Goal: Complete application form: Complete application form

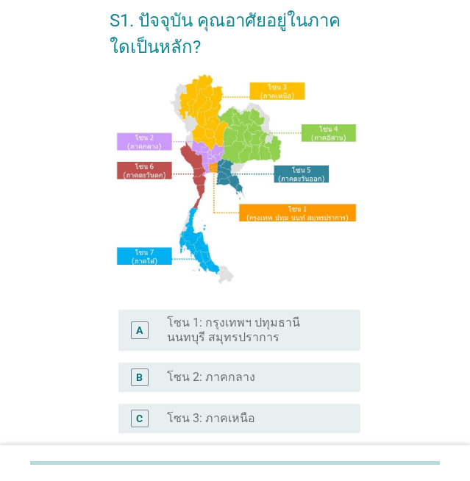
scroll to position [294, 0]
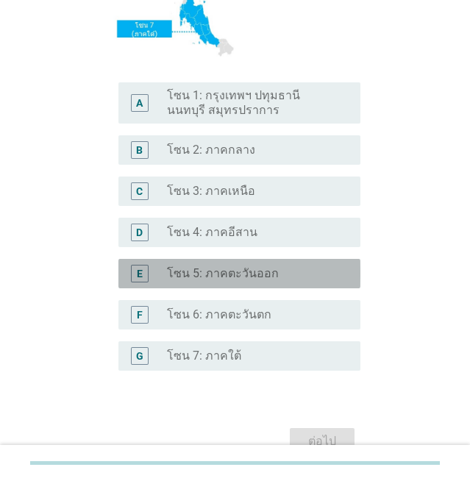
click at [279, 282] on div "E radio_button_unchecked โซน 5: ภาคตะวันออก" at bounding box center [239, 273] width 242 height 29
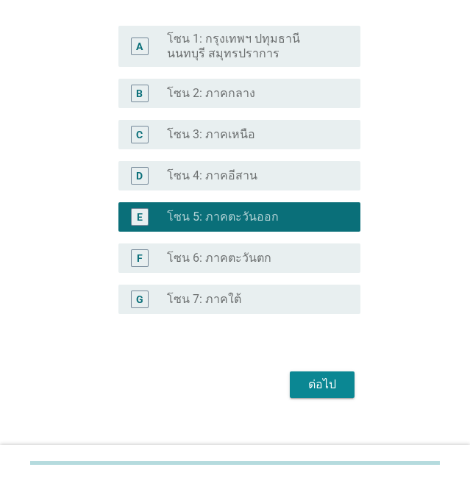
scroll to position [367, 0]
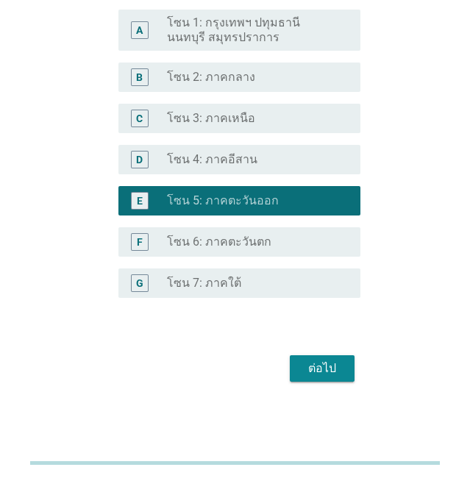
click at [335, 377] on button "ต่อไป" at bounding box center [322, 368] width 65 height 26
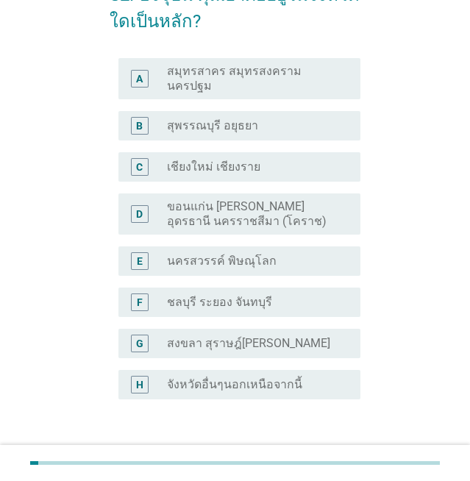
scroll to position [182, 0]
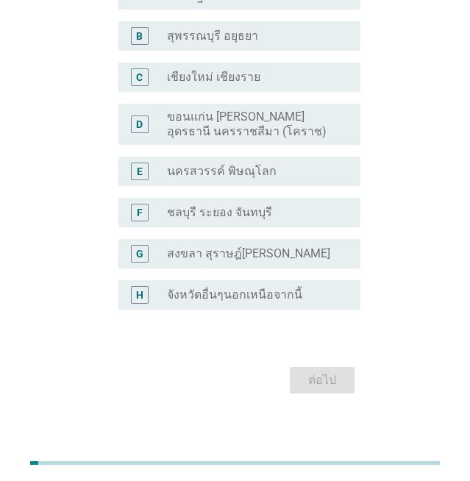
click at [249, 211] on div "F radio_button_unchecked ชลบุรี ระยอง จันทบุรี" at bounding box center [239, 212] width 242 height 29
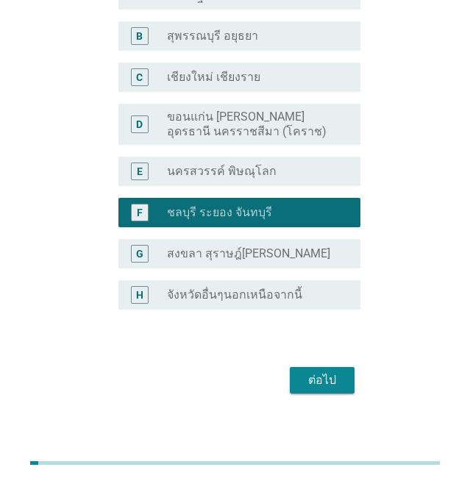
click at [312, 371] on div "ต่อไป" at bounding box center [322, 380] width 41 height 18
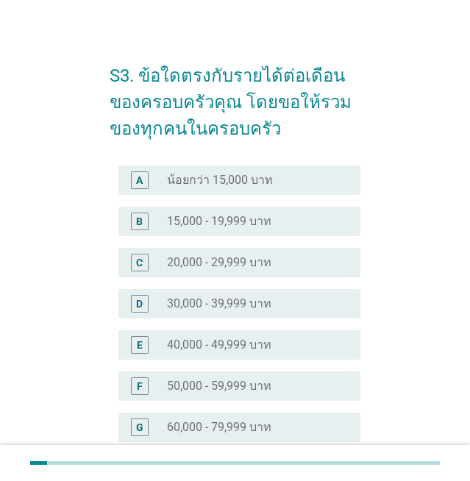
scroll to position [0, 0]
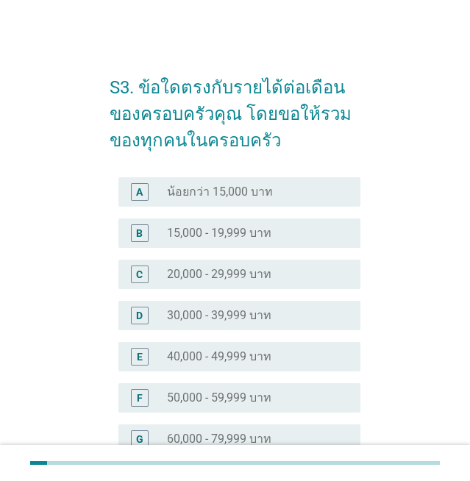
click at [249, 389] on div "radio_button_unchecked 50,000 - 59,999 บาท" at bounding box center [258, 398] width 182 height 18
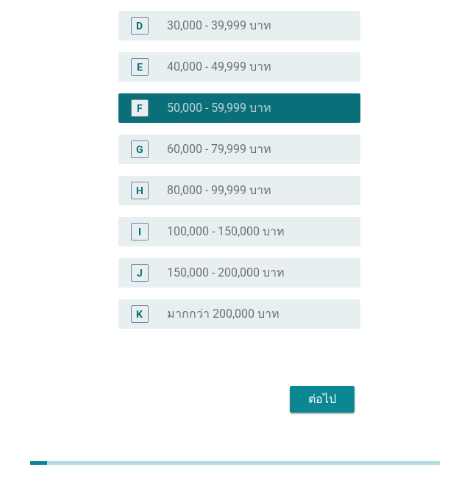
scroll to position [296, 0]
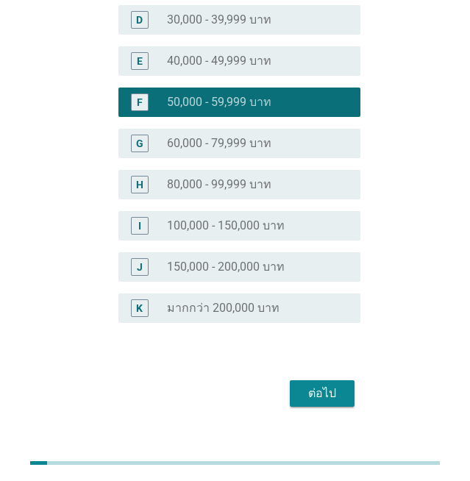
click at [338, 383] on button "ต่อไป" at bounding box center [322, 393] width 65 height 26
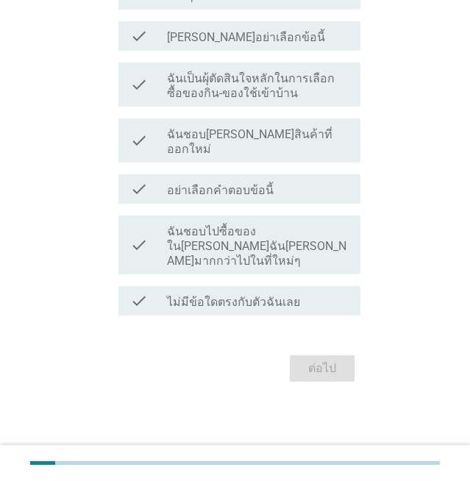
scroll to position [0, 0]
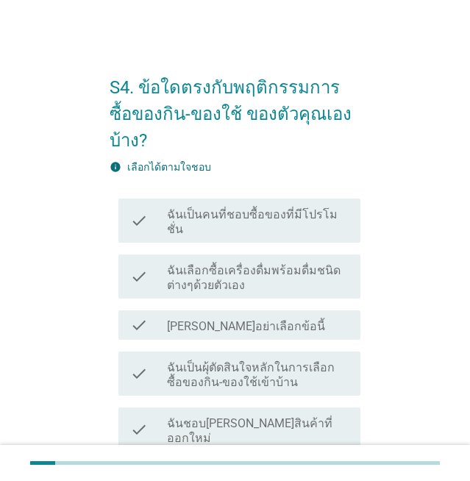
click at [290, 199] on div "check check_box_outline_blank ฉันเป็นคนที่ชอบซื้อของที่มีโปรโมชั่น" at bounding box center [239, 221] width 242 height 44
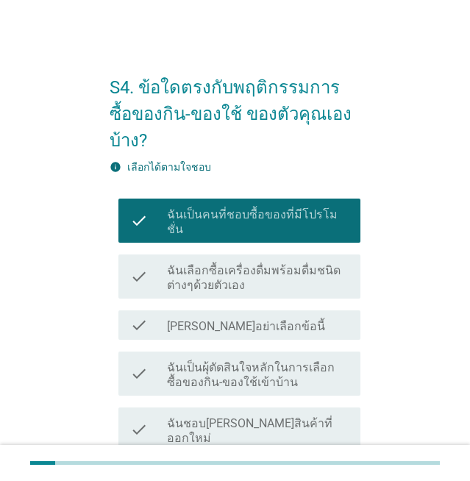
click at [254, 263] on label "ฉันเลือกซื้อเครื่องดื่มพร้อมดื่มชนิดต่างๆด้วยตัวเอง" at bounding box center [258, 277] width 182 height 29
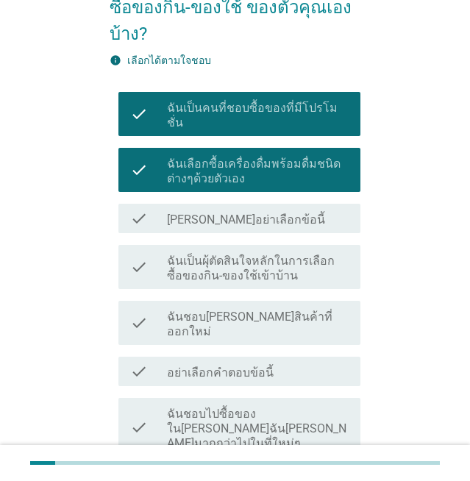
scroll to position [218, 0]
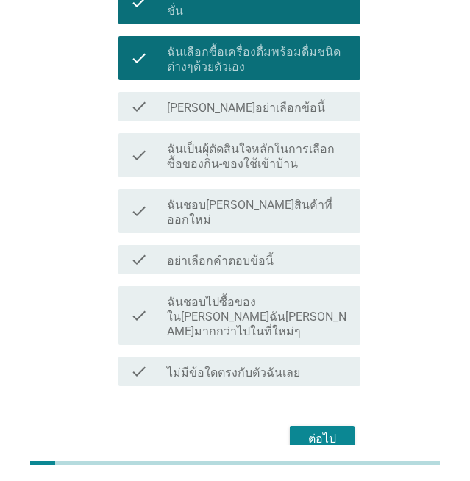
click at [289, 142] on label "ฉันเป็นผุ้ตัดสินใจหลักในการเลือกซื้อของกิน-ของใช้เข้าบ้าน" at bounding box center [258, 156] width 182 height 29
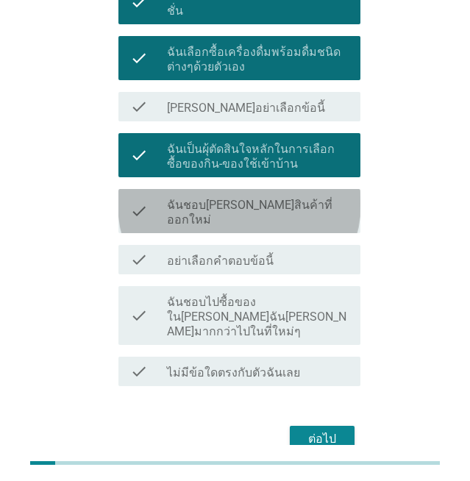
click at [277, 198] on label "ฉันชอบ[PERSON_NAME]สินค้าที่ออกใหม่" at bounding box center [258, 212] width 182 height 29
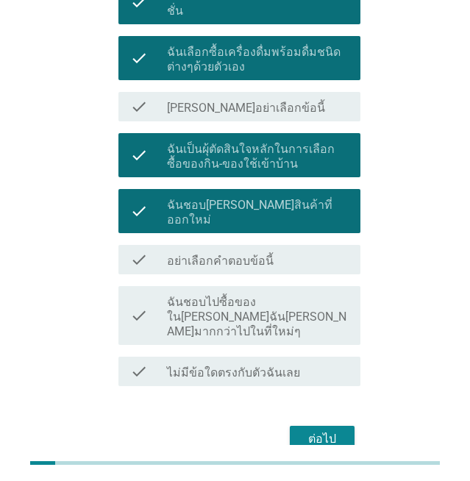
click at [280, 295] on label "ฉันชอบไปซื้อของใน[PERSON_NAME]ฉัน[PERSON_NAME]มากกว่าไปในที่ใหม่ๆ" at bounding box center [258, 317] width 182 height 44
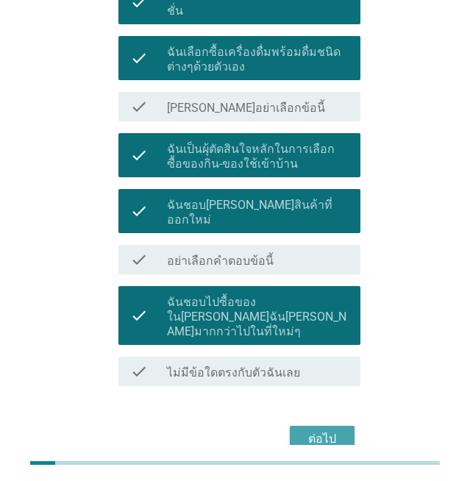
click at [310, 430] on div "ต่อไป" at bounding box center [322, 439] width 41 height 18
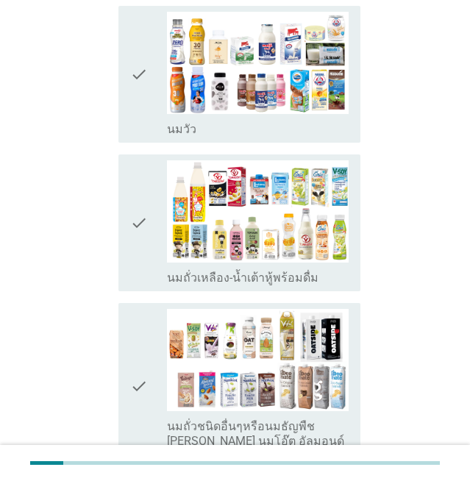
scroll to position [330, 0]
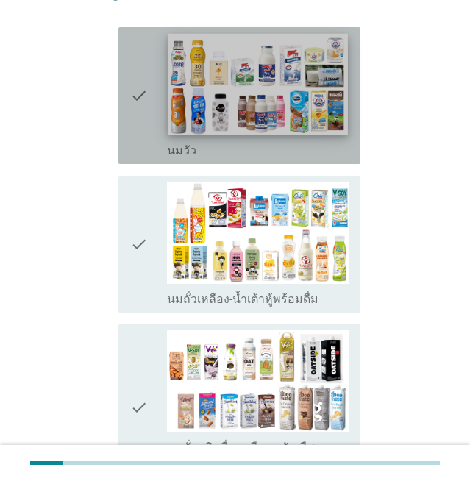
click at [327, 76] on img at bounding box center [258, 83] width 180 height 101
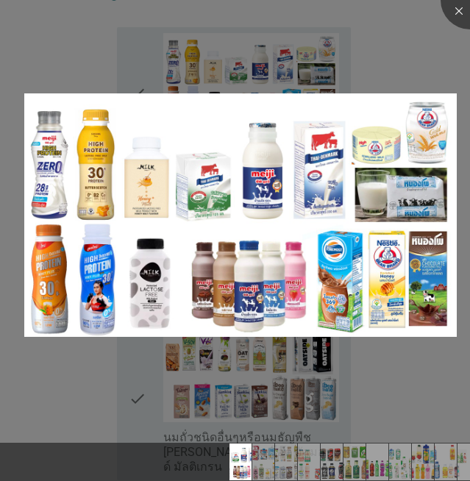
click at [447, 69] on div at bounding box center [235, 240] width 470 height 481
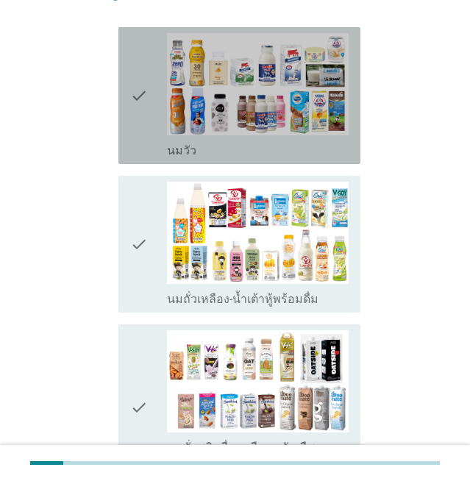
click at [143, 96] on icon "check" at bounding box center [139, 95] width 18 height 125
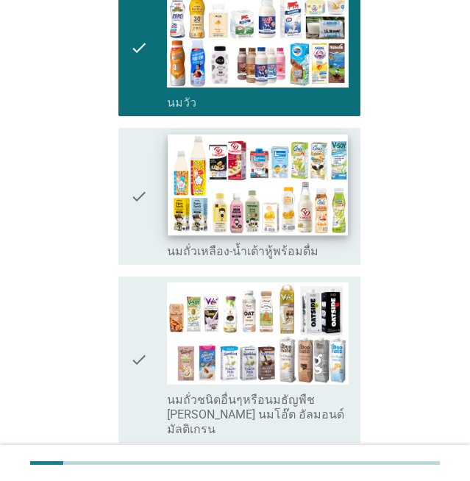
scroll to position [404, 0]
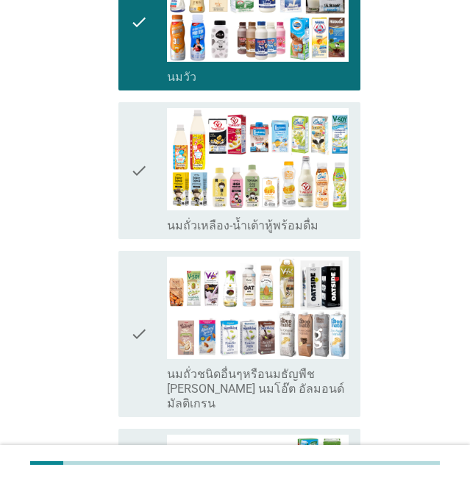
click at [148, 196] on icon "check" at bounding box center [139, 170] width 18 height 125
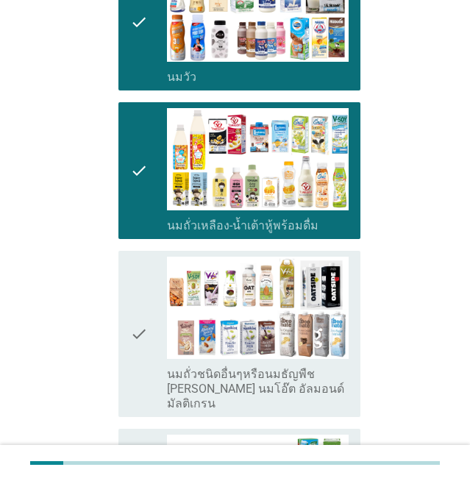
click at [140, 346] on icon "check" at bounding box center [139, 334] width 18 height 154
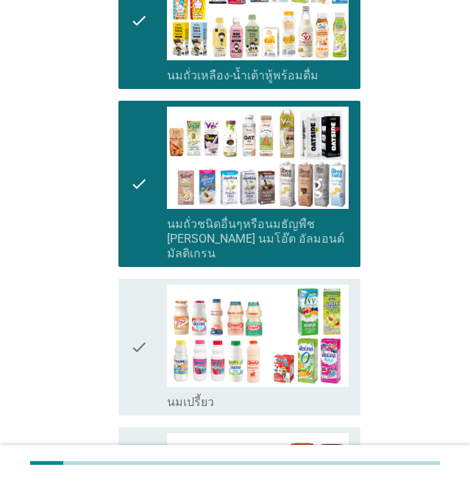
scroll to position [551, 0]
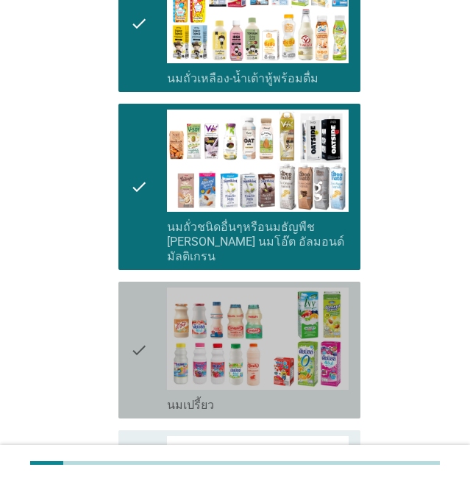
click at [134, 324] on icon "check" at bounding box center [139, 350] width 18 height 125
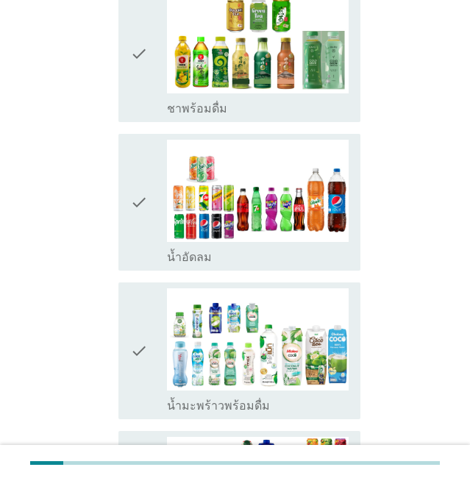
scroll to position [1200, 0]
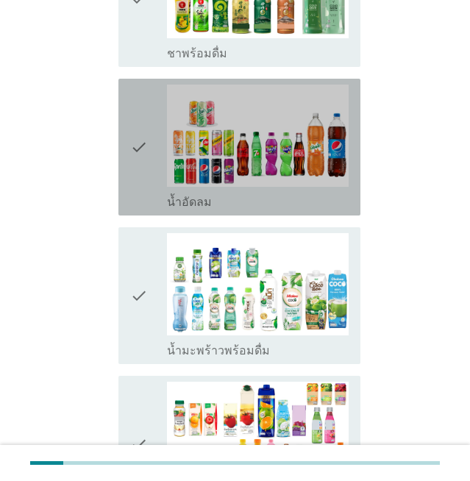
click at [135, 165] on icon "check" at bounding box center [139, 147] width 18 height 125
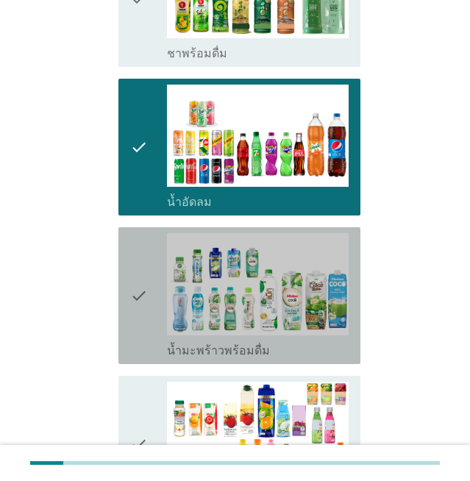
click at [149, 267] on div "check" at bounding box center [148, 295] width 36 height 125
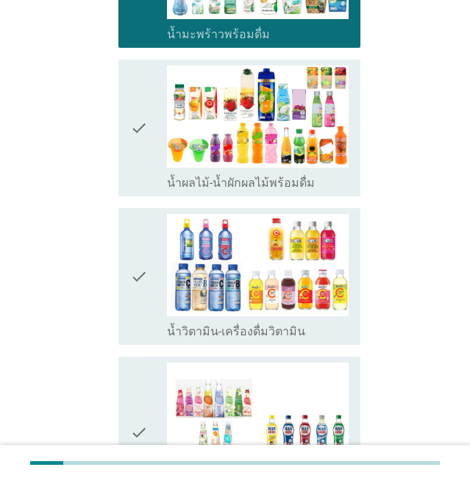
scroll to position [1558, 0]
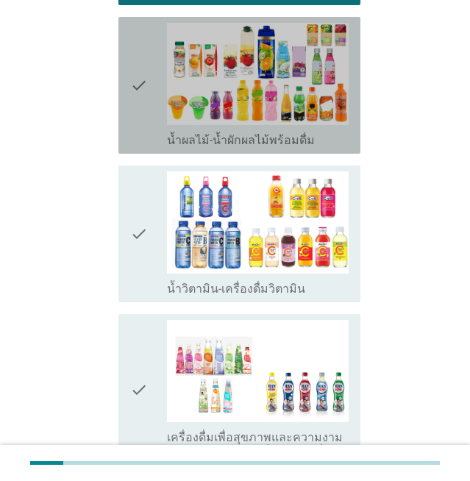
click at [139, 64] on icon "check" at bounding box center [139, 85] width 18 height 125
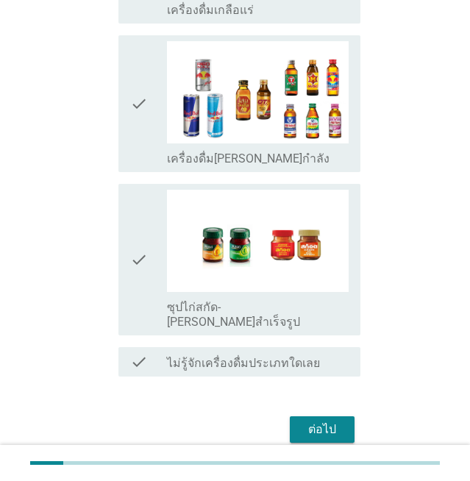
scroll to position [2155, 0]
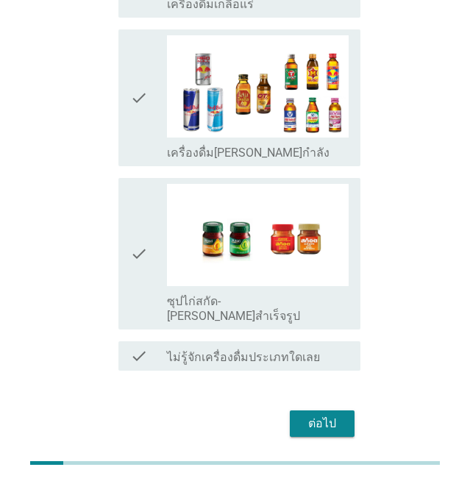
click at [326, 415] on div "ต่อไป" at bounding box center [322, 424] width 41 height 18
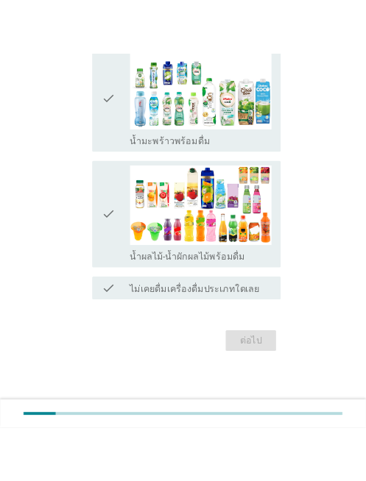
scroll to position [0, 0]
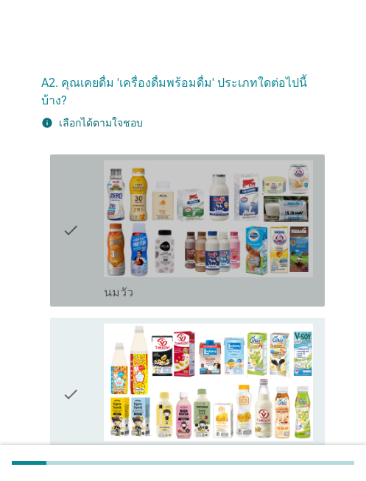
click at [84, 262] on div "check" at bounding box center [83, 230] width 42 height 140
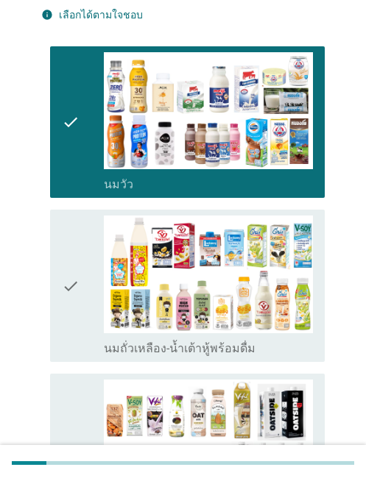
scroll to position [147, 0]
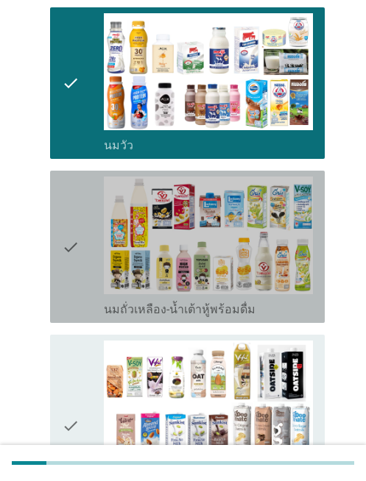
click at [68, 268] on icon "check" at bounding box center [71, 247] width 18 height 140
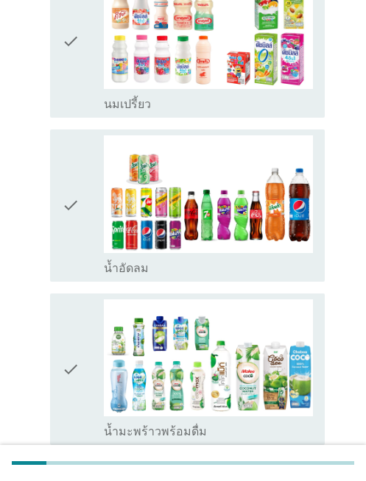
scroll to position [735, 0]
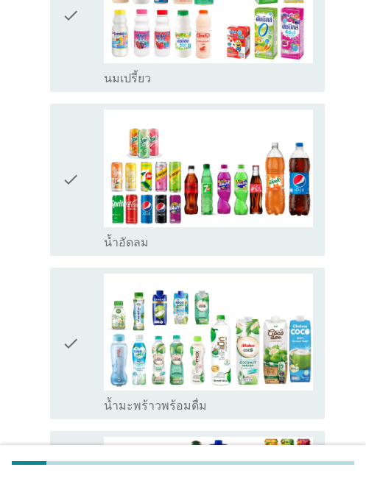
click at [81, 209] on div "check" at bounding box center [83, 180] width 42 height 140
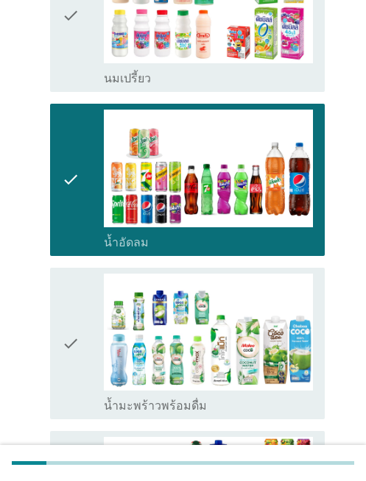
click at [81, 291] on div "check" at bounding box center [83, 344] width 42 height 140
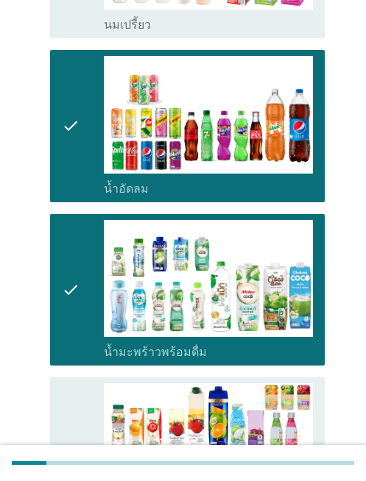
scroll to position [995, 0]
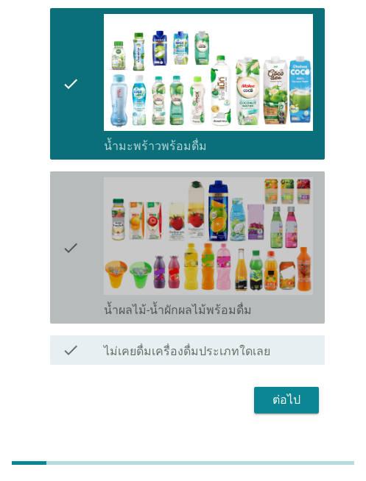
click at [80, 226] on div "check" at bounding box center [83, 247] width 42 height 140
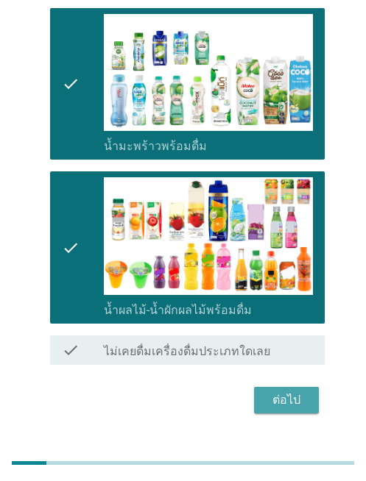
click at [262, 387] on button "ต่อไป" at bounding box center [286, 400] width 65 height 26
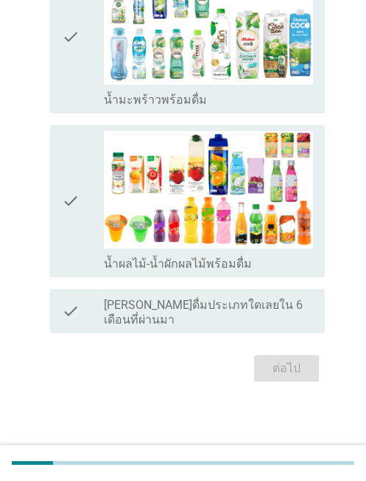
scroll to position [0, 0]
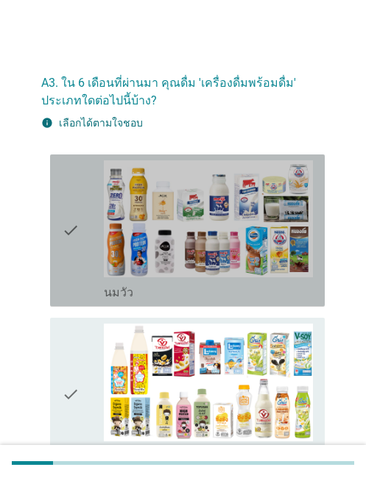
click at [71, 247] on icon "check" at bounding box center [71, 230] width 18 height 140
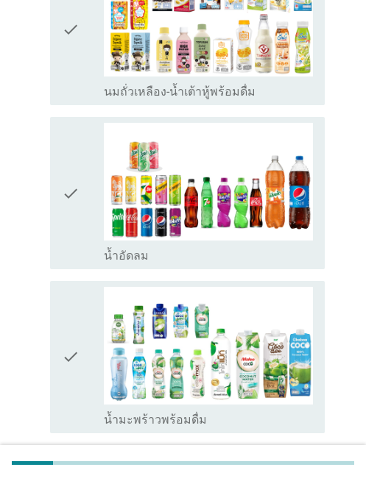
scroll to position [368, 0]
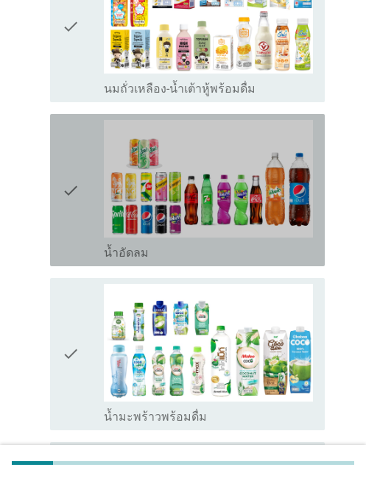
click at [82, 207] on div "check" at bounding box center [83, 190] width 42 height 140
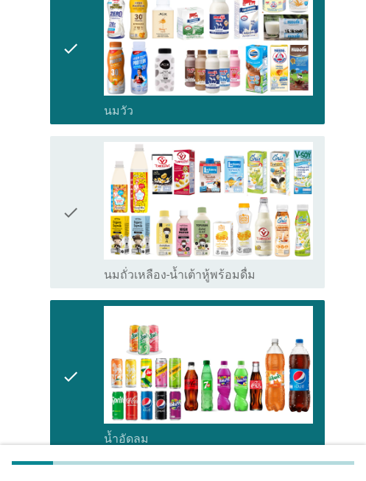
scroll to position [167, 0]
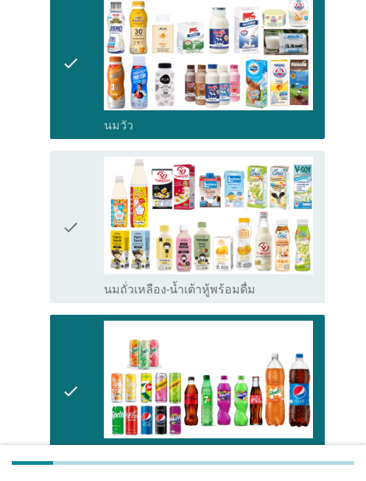
click at [74, 210] on icon "check" at bounding box center [71, 227] width 18 height 140
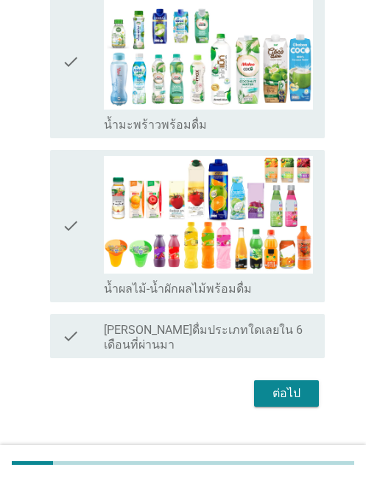
scroll to position [663, 0]
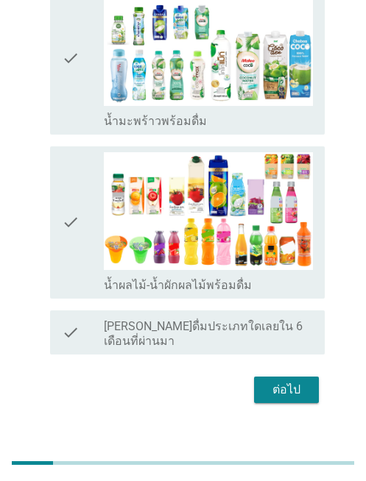
drag, startPoint x: 82, startPoint y: 90, endPoint x: 80, endPoint y: 127, distance: 37.6
click at [82, 90] on div "check" at bounding box center [83, 58] width 42 height 140
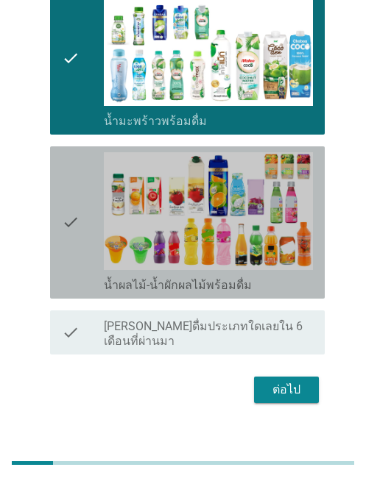
click at [82, 206] on div "check" at bounding box center [83, 222] width 42 height 140
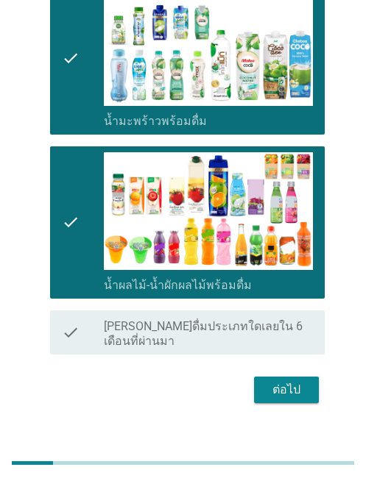
click at [291, 381] on div "ต่อไป" at bounding box center [285, 390] width 41 height 18
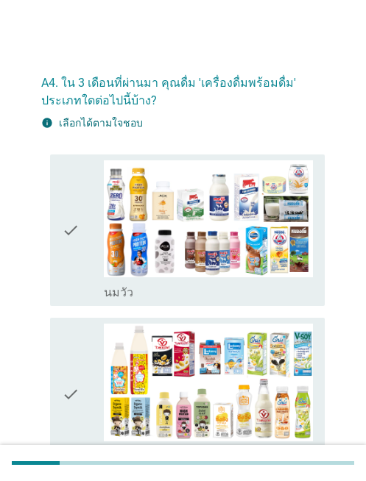
click at [63, 235] on icon "check" at bounding box center [71, 230] width 18 height 140
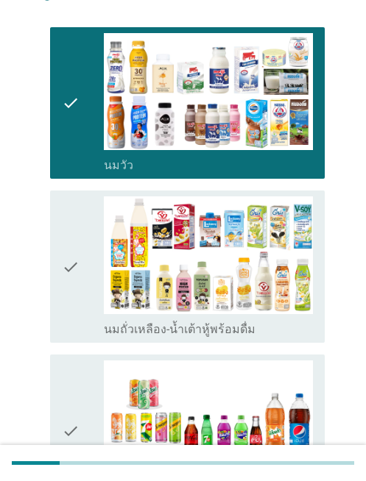
scroll to position [131, 0]
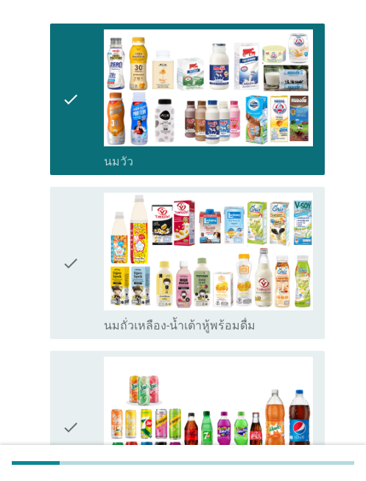
click at [84, 233] on div "check" at bounding box center [83, 263] width 42 height 140
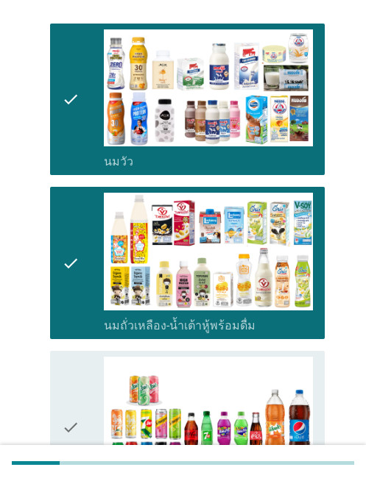
drag, startPoint x: 365, startPoint y: 199, endPoint x: 375, endPoint y: 291, distance: 92.5
click at [366, 291] on html "A4. ใน 3 เดือนที่ผ่านมา คุณดื่ม 'เครื่องดื่มพร้อมดื่ม' ประเภทใดต่อไปนี้บ้าง? in…" at bounding box center [183, 434] width 366 height 1130
click at [82, 414] on div "check" at bounding box center [83, 427] width 42 height 140
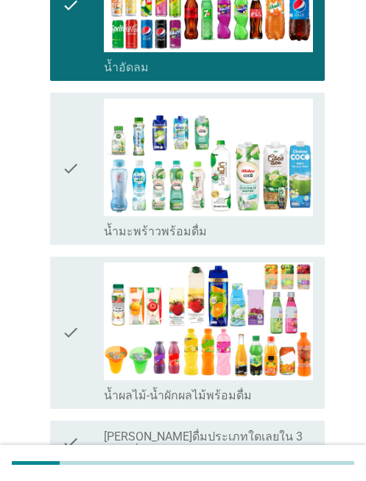
scroll to position [555, 0]
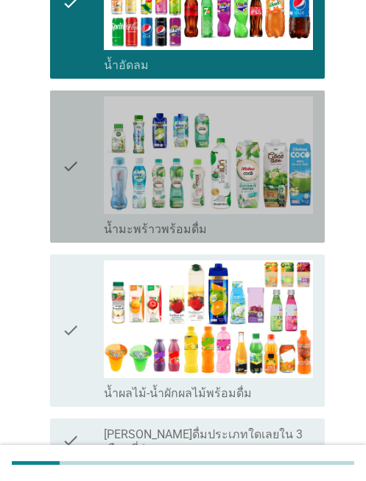
click at [61, 195] on div "check check_box น้ำมะพร้าวพร้อมดื่ม" at bounding box center [187, 166] width 274 height 152
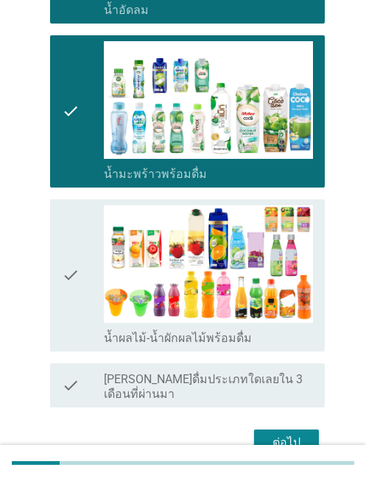
scroll to position [613, 0]
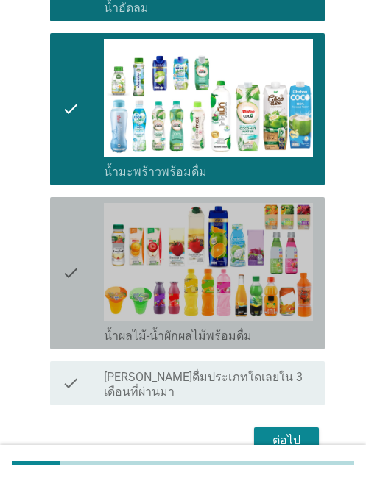
click at [69, 285] on icon "check" at bounding box center [71, 273] width 18 height 140
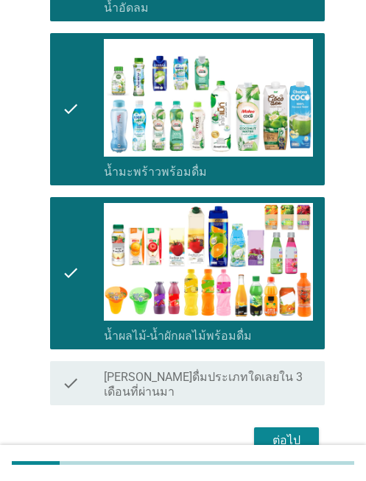
click at [277, 432] on div "ต่อไป" at bounding box center [285, 441] width 41 height 18
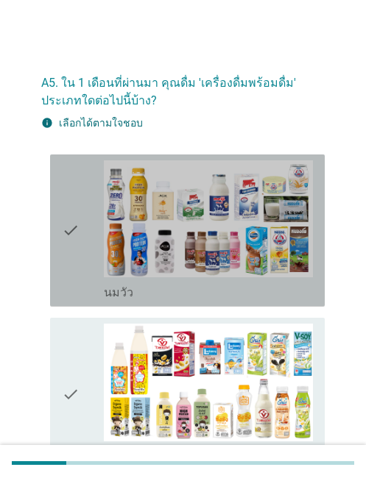
drag, startPoint x: 90, startPoint y: 255, endPoint x: 96, endPoint y: 265, distance: 11.5
click at [90, 256] on div "check" at bounding box center [83, 230] width 42 height 140
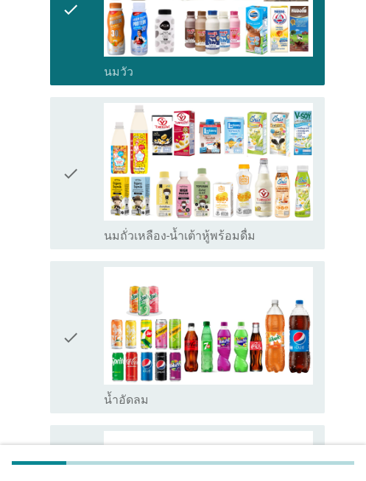
click at [82, 198] on div "check" at bounding box center [83, 173] width 42 height 140
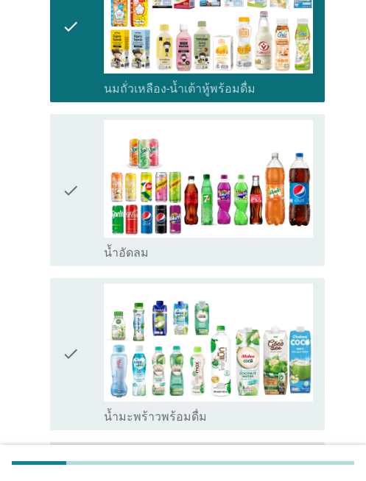
click at [74, 195] on icon "check" at bounding box center [71, 190] width 18 height 140
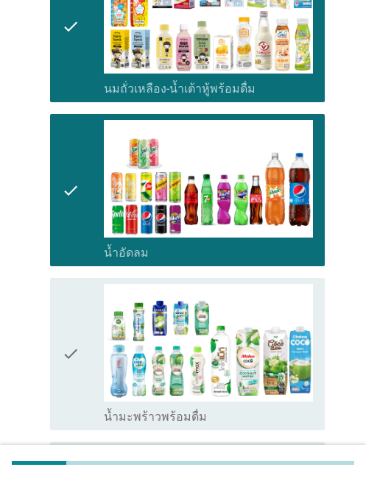
scroll to position [670, 0]
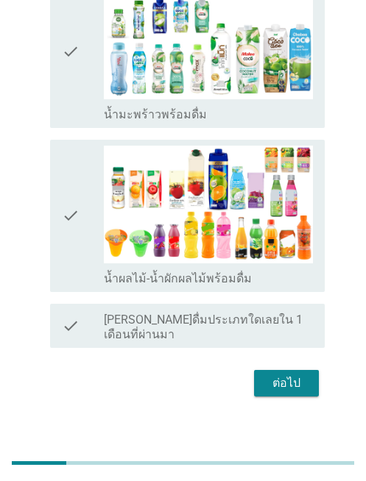
click at [303, 374] on div "ต่อไป" at bounding box center [285, 383] width 41 height 18
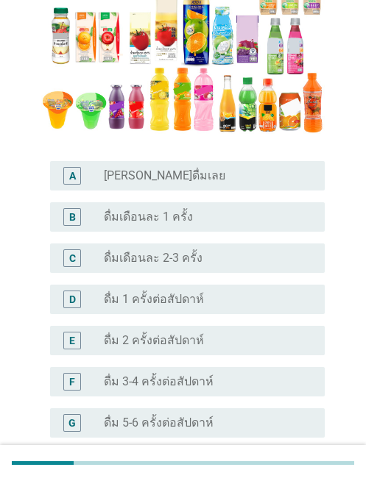
scroll to position [210, 0]
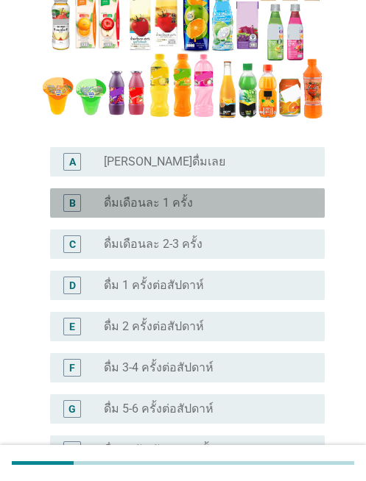
click at [294, 206] on div "radio_button_unchecked ดื่มเดือนละ 1 ครั้ง" at bounding box center [202, 203] width 197 height 15
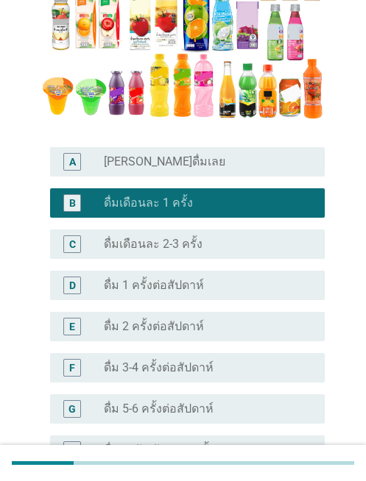
scroll to position [401, 0]
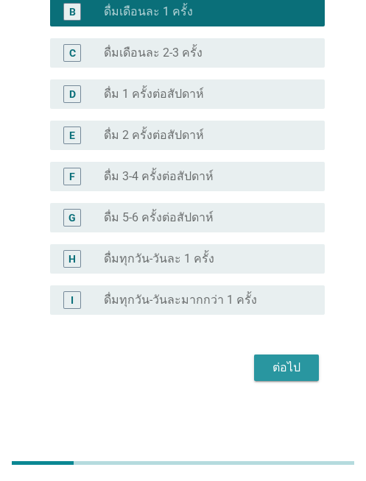
click at [290, 373] on div "ต่อไป" at bounding box center [285, 368] width 41 height 18
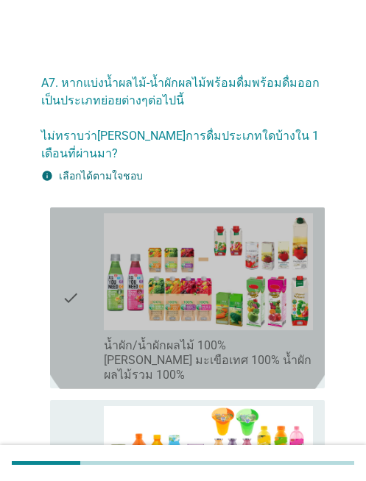
click at [65, 287] on icon "check" at bounding box center [71, 298] width 18 height 170
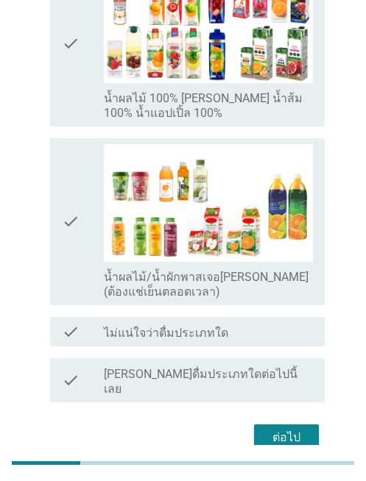
scroll to position [651, 0]
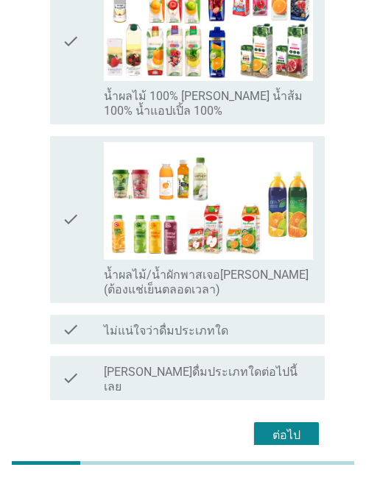
click at [284, 427] on div "ต่อไป" at bounding box center [285, 436] width 41 height 18
